Goal: Task Accomplishment & Management: Manage account settings

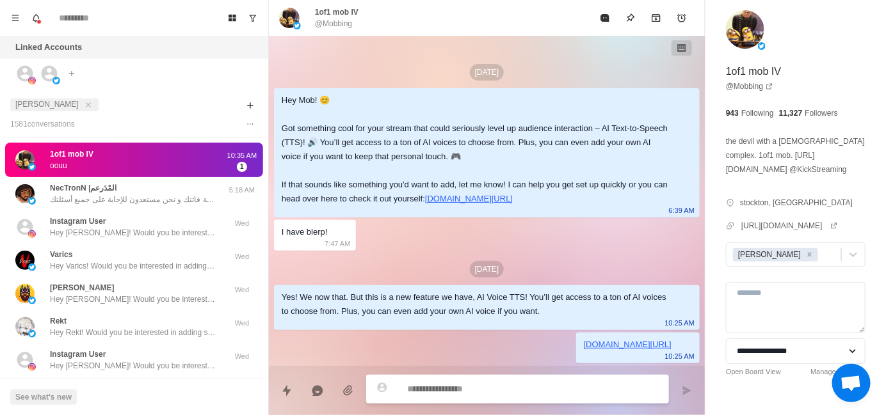
click at [150, 164] on div "1of1 mob IV oouu" at bounding box center [120, 160] width 210 height 25
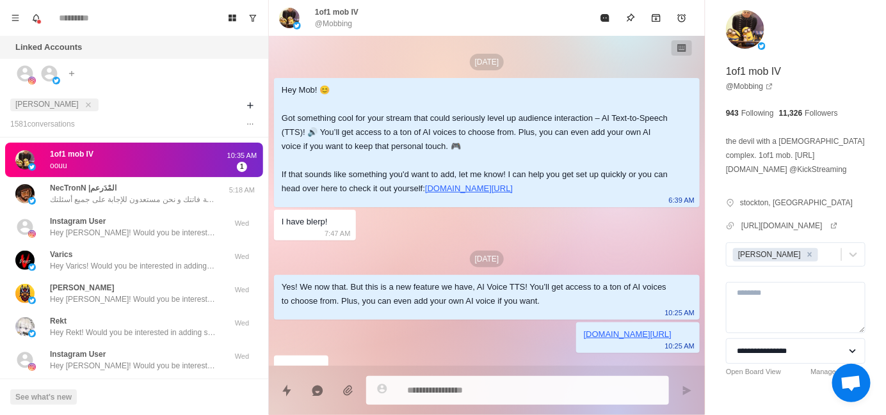
scroll to position [23, 0]
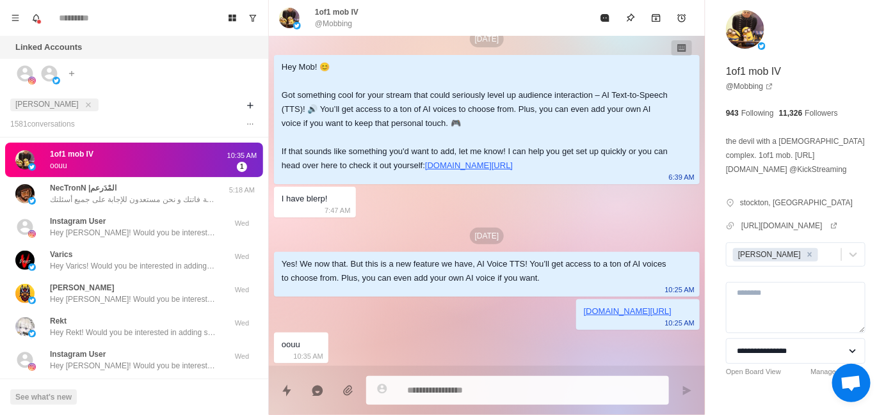
click at [296, 346] on div "oouu" at bounding box center [291, 345] width 19 height 14
click at [425, 346] on div "[DATE] Hey Mob! 😊 Got something cool for your stream that could seriously level…" at bounding box center [487, 189] width 436 height 353
click at [350, 325] on div "[DATE] Hey Mob! 😊 Got something cool for your stream that could seriously level…" at bounding box center [487, 189] width 436 height 353
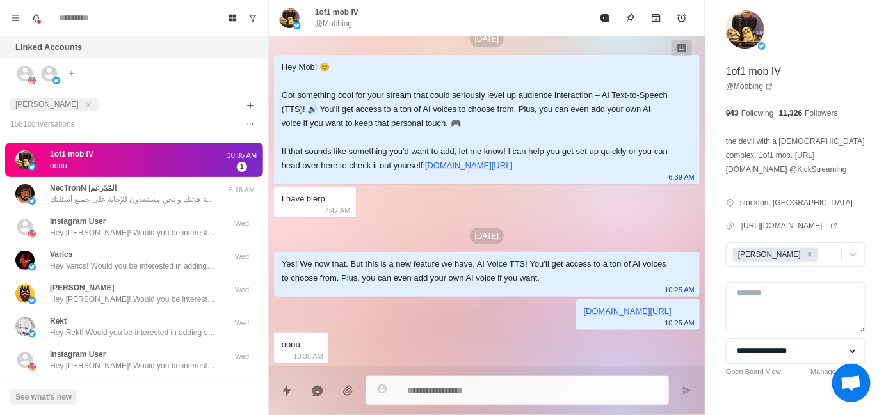
click at [115, 170] on div "1of1 mob IV oouu" at bounding box center [120, 160] width 210 height 25
click at [86, 104] on icon "close" at bounding box center [88, 104] width 4 height 4
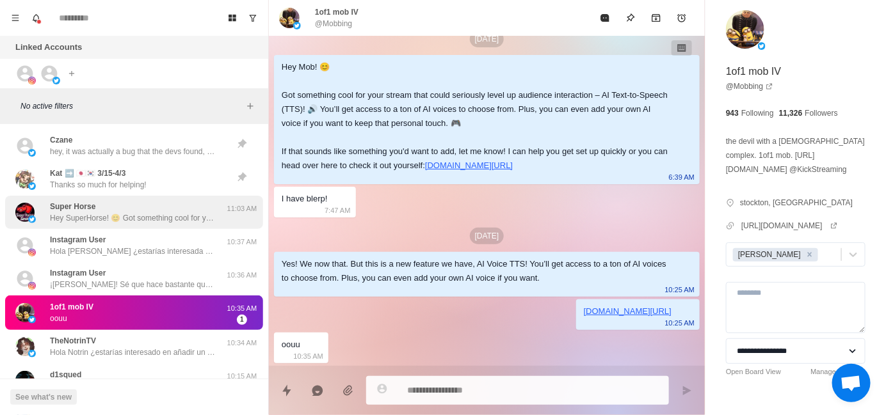
click at [127, 203] on div "Super Horse Hey SuperHorse! 😊 Got something cool for your stream that could ser…" at bounding box center [133, 212] width 166 height 23
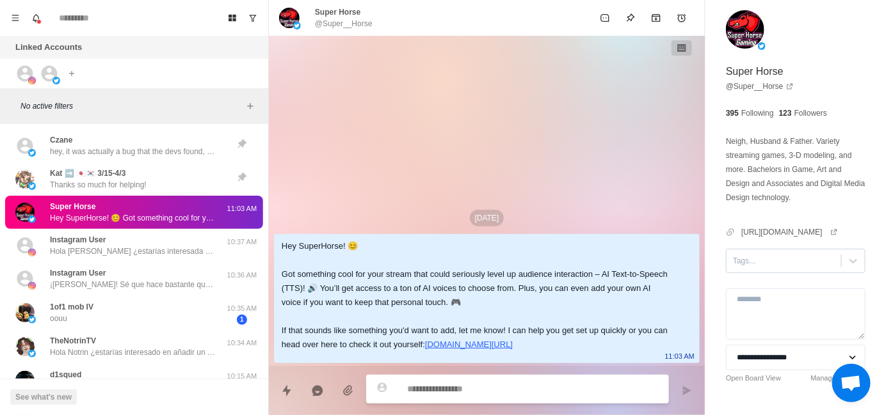
click at [749, 263] on div at bounding box center [784, 261] width 102 height 14
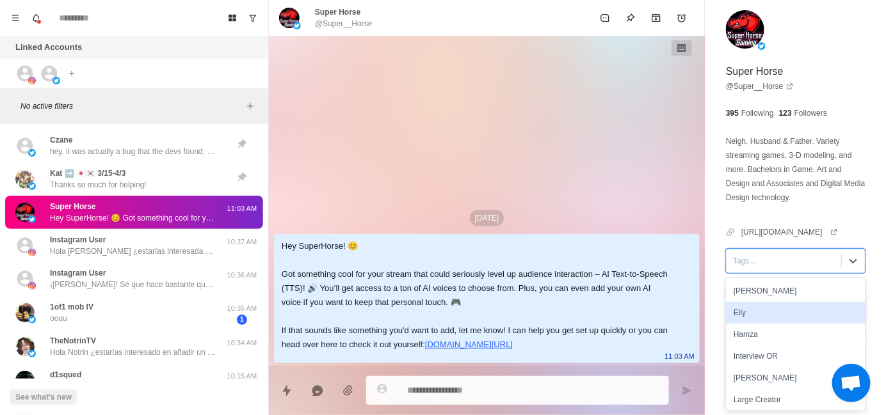
scroll to position [64, 0]
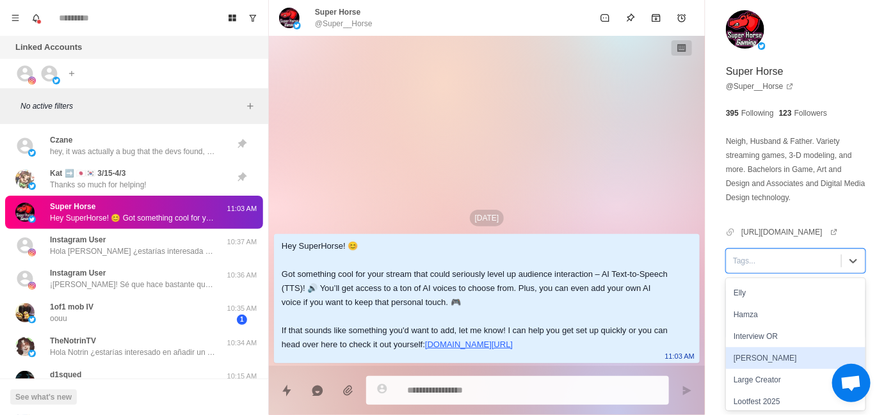
click at [758, 360] on div "[PERSON_NAME]" at bounding box center [795, 358] width 139 height 22
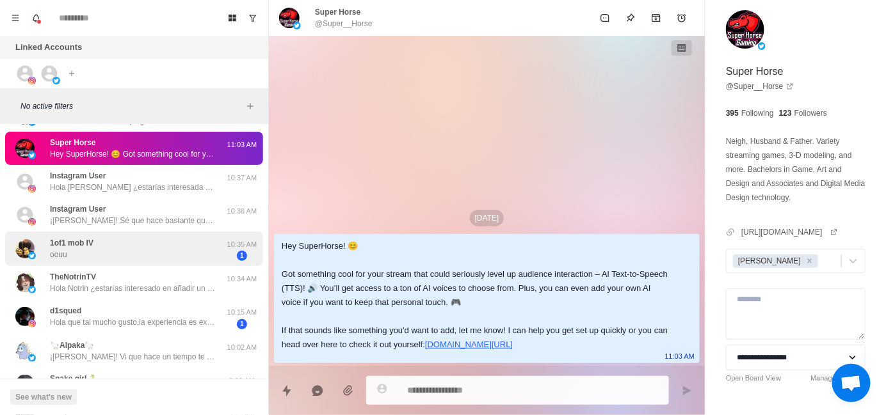
click at [141, 241] on div "1of1 mob IV oouu" at bounding box center [120, 249] width 210 height 25
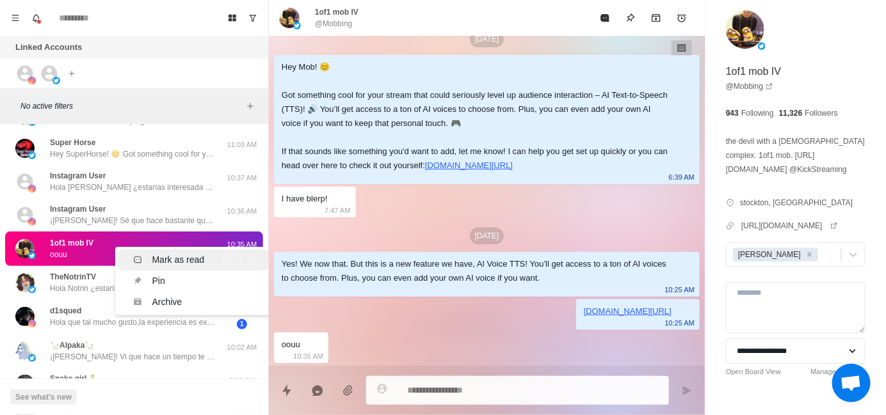
click at [171, 256] on div "Mark as read" at bounding box center [178, 259] width 52 height 13
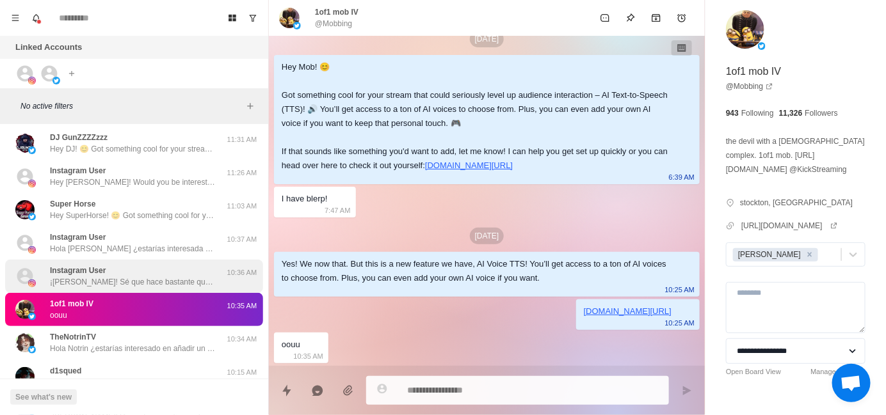
scroll to position [134, 0]
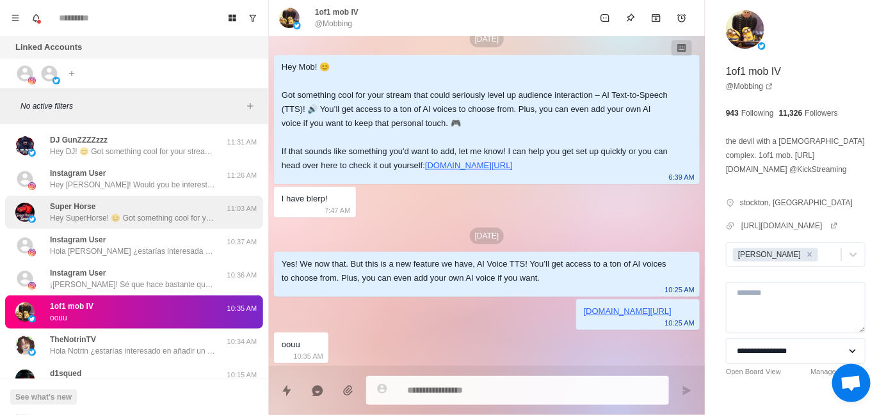
click at [138, 216] on p "Hey SuperHorse! 😊 Got something cool for your stream that could seriously level…" at bounding box center [133, 218] width 166 height 12
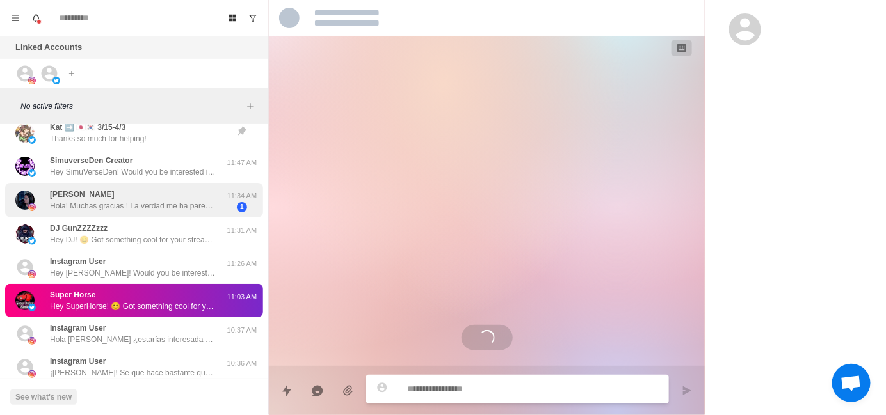
scroll to position [70, 0]
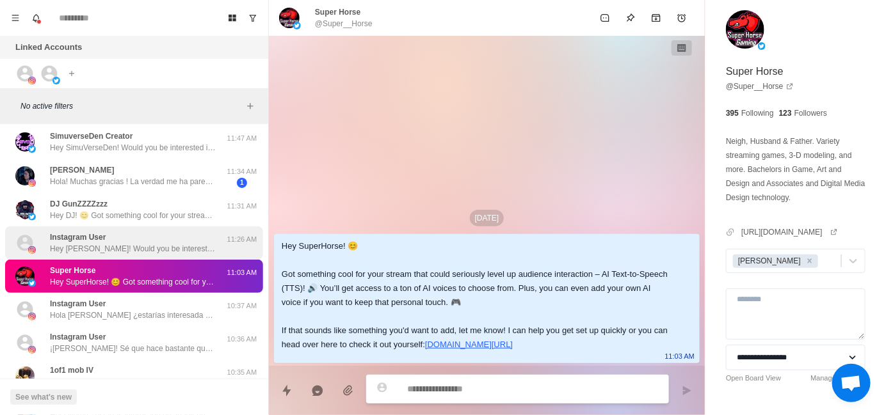
click at [141, 238] on div "Instagram User Hey [PERSON_NAME]! Would you be interested in adding sound alert…" at bounding box center [133, 243] width 166 height 23
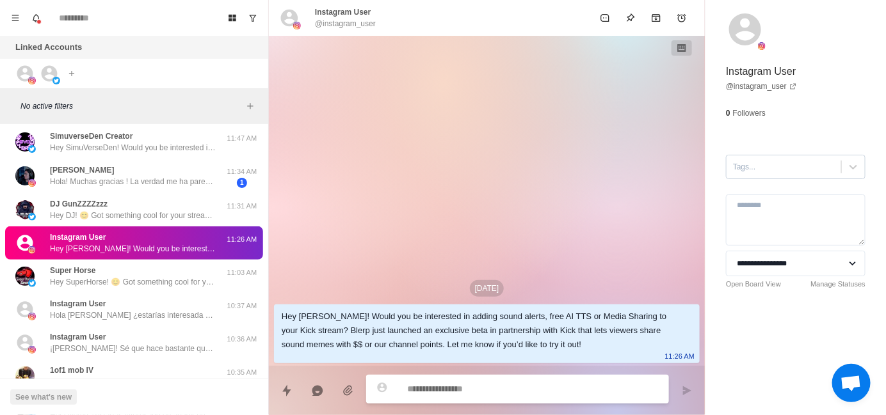
click at [761, 172] on div at bounding box center [784, 167] width 102 height 14
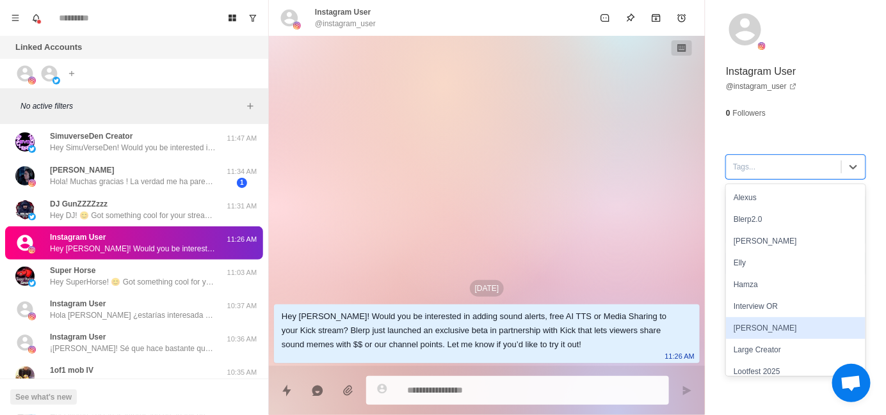
click at [774, 324] on div "[PERSON_NAME]" at bounding box center [795, 328] width 139 height 22
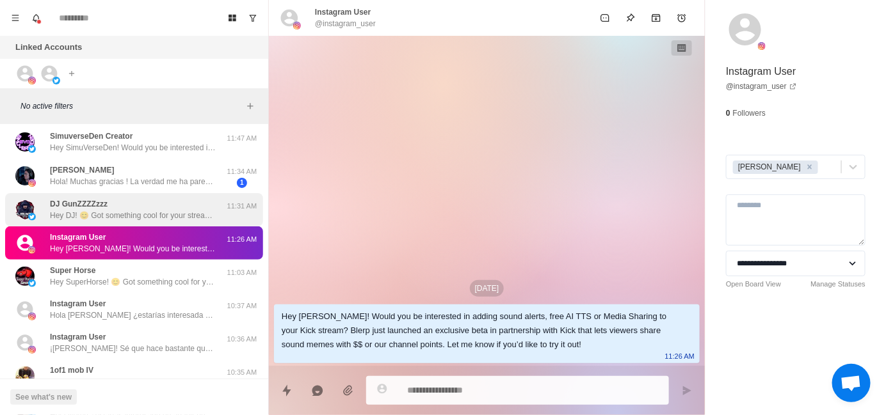
click at [97, 216] on p "Hey DJ! 😊 Got something cool for your stream that could seriously level up audi…" at bounding box center [133, 216] width 166 height 12
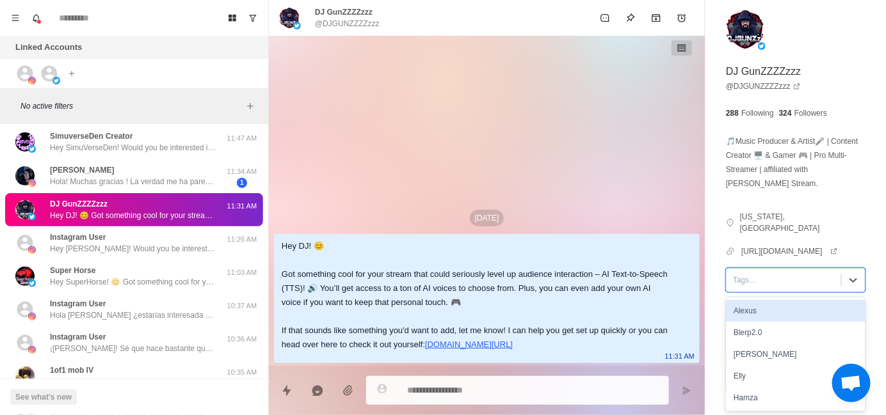
click at [746, 278] on div at bounding box center [784, 280] width 102 height 14
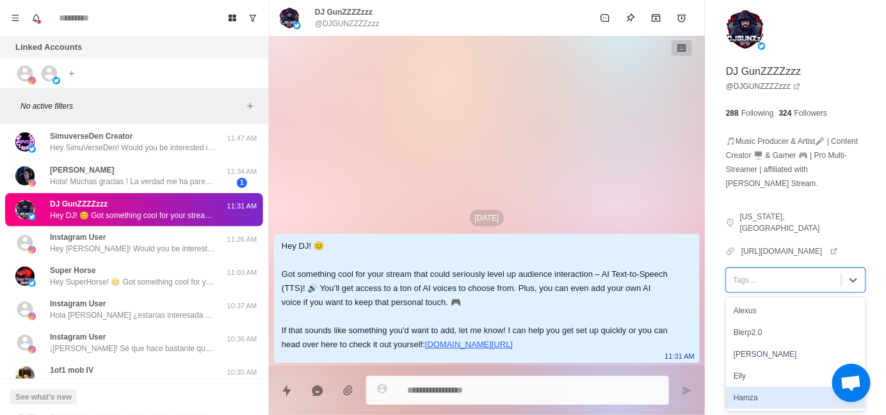
scroll to position [64, 0]
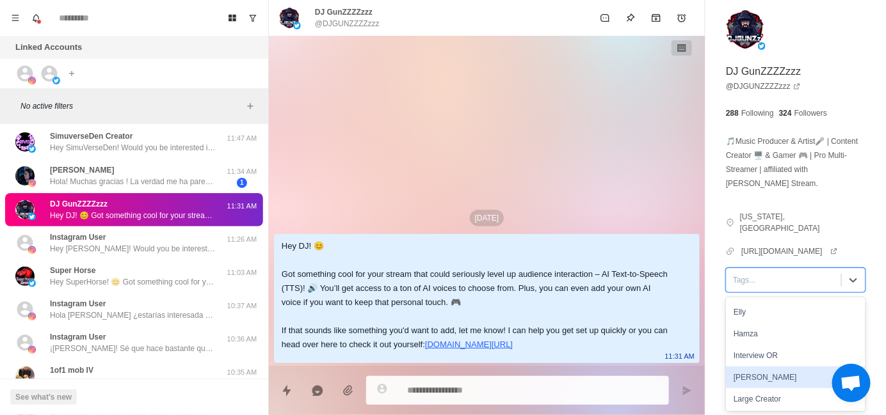
click at [747, 379] on div "[PERSON_NAME]" at bounding box center [795, 378] width 139 height 22
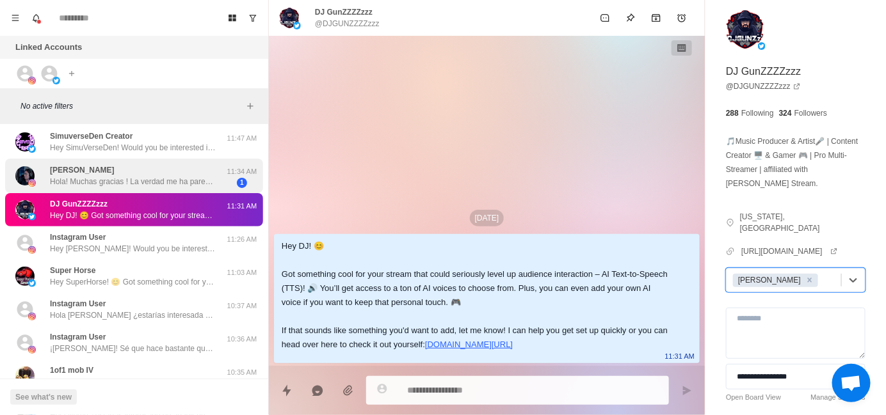
click at [125, 171] on div "[PERSON_NAME] Hola! Muchas gracias ! La verdad me ha parecido muy buena. La can…" at bounding box center [133, 175] width 166 height 23
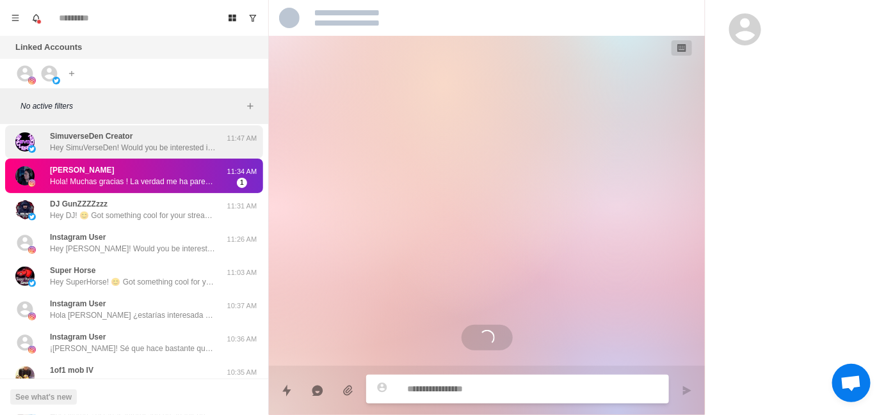
click at [136, 149] on p "Hey SimuVerseDen! Would you be interested in adding sound alerts, free AI TTS o…" at bounding box center [133, 148] width 166 height 12
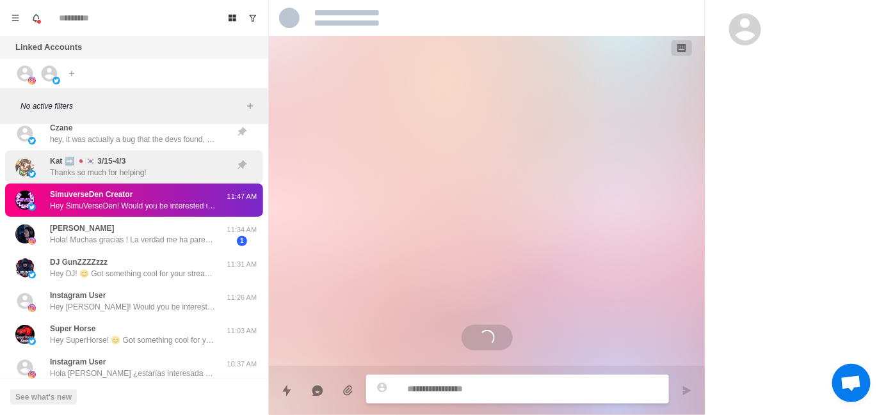
scroll to position [0, 0]
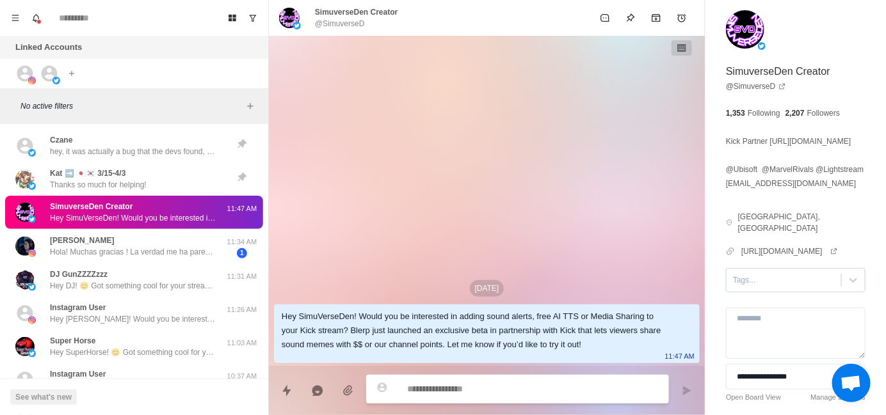
click at [759, 287] on div at bounding box center [784, 280] width 102 height 14
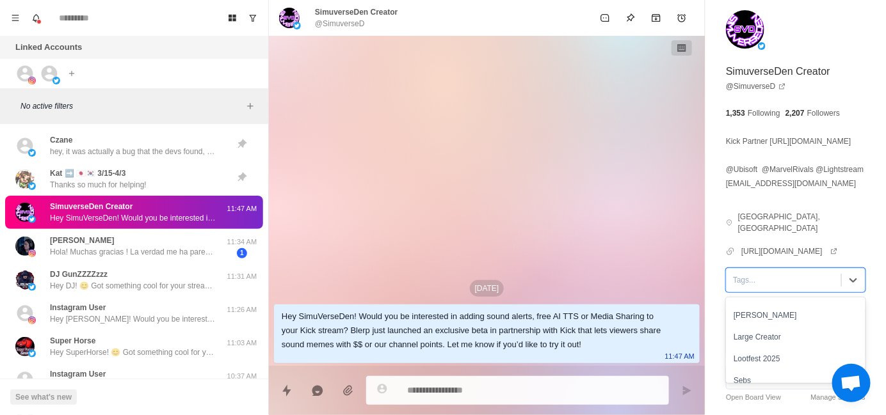
scroll to position [128, 0]
click at [764, 324] on div "[PERSON_NAME]" at bounding box center [795, 314] width 139 height 22
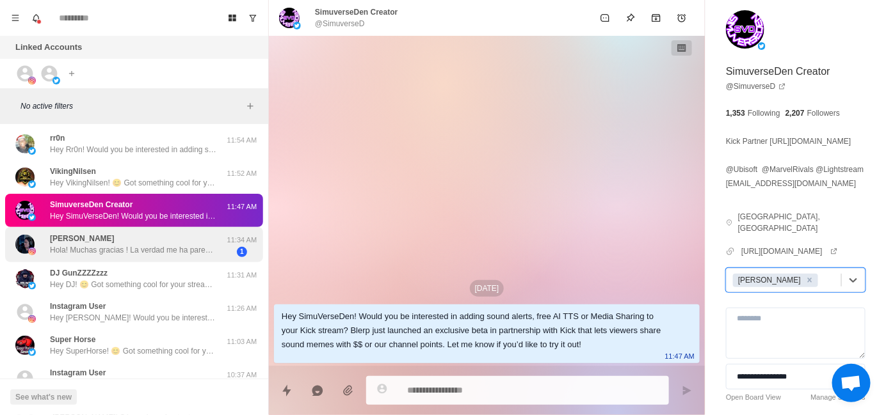
scroll to position [0, 0]
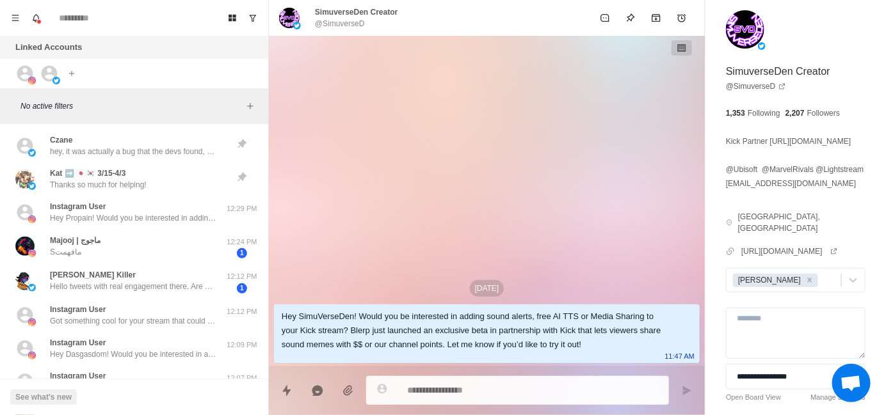
type textarea "*"
